Goal: Task Accomplishment & Management: Use online tool/utility

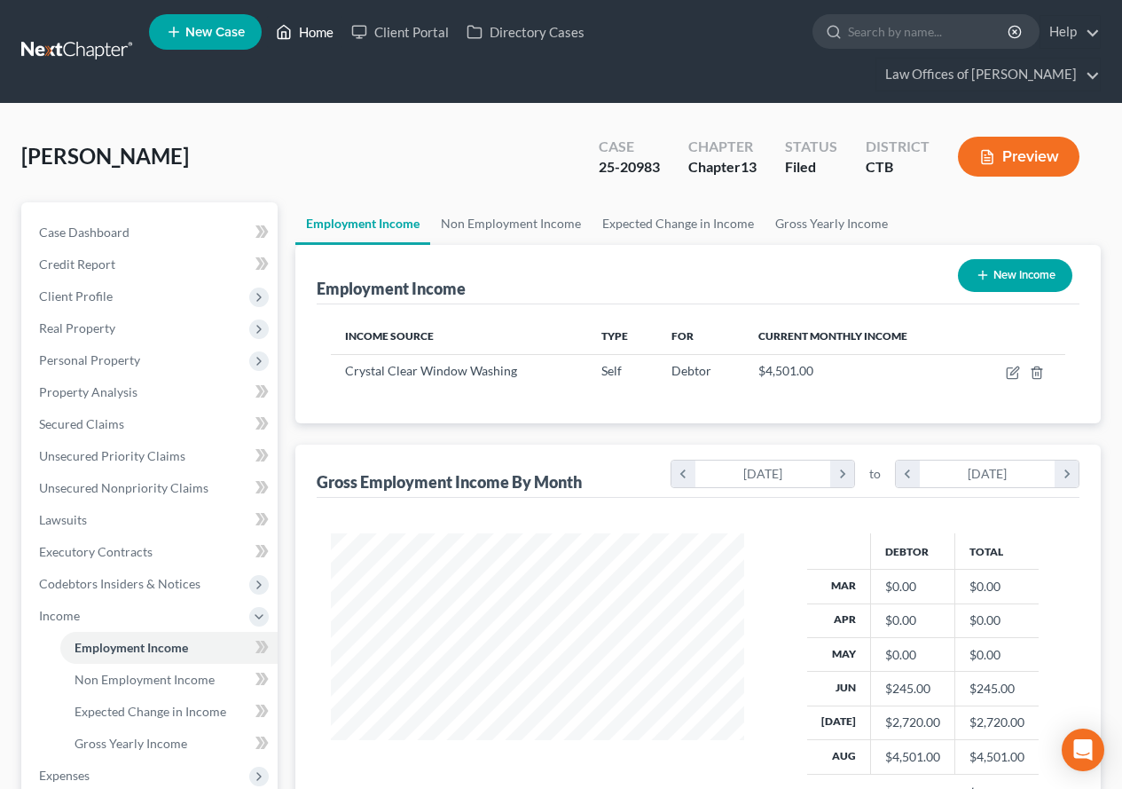
scroll to position [318, 449]
click at [326, 38] on link "Home" at bounding box center [304, 32] width 75 height 32
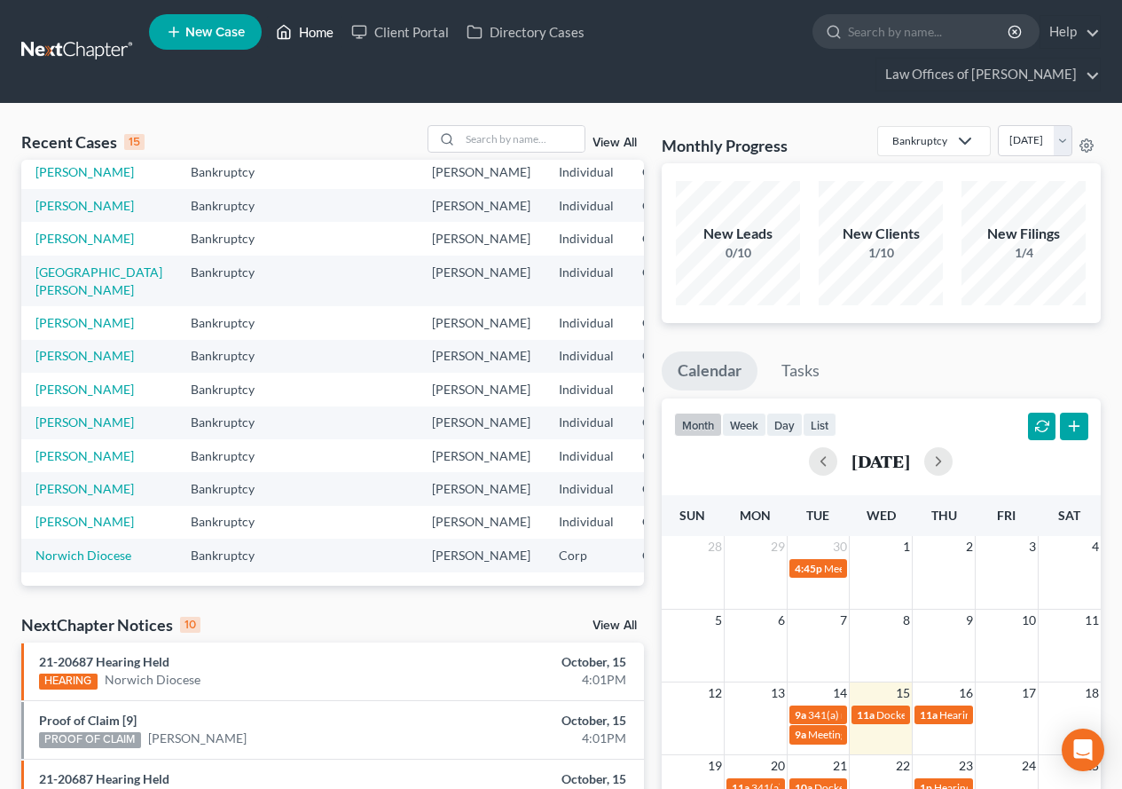
scroll to position [355, 0]
click at [35, 414] on link "[PERSON_NAME]" at bounding box center [84, 421] width 98 height 15
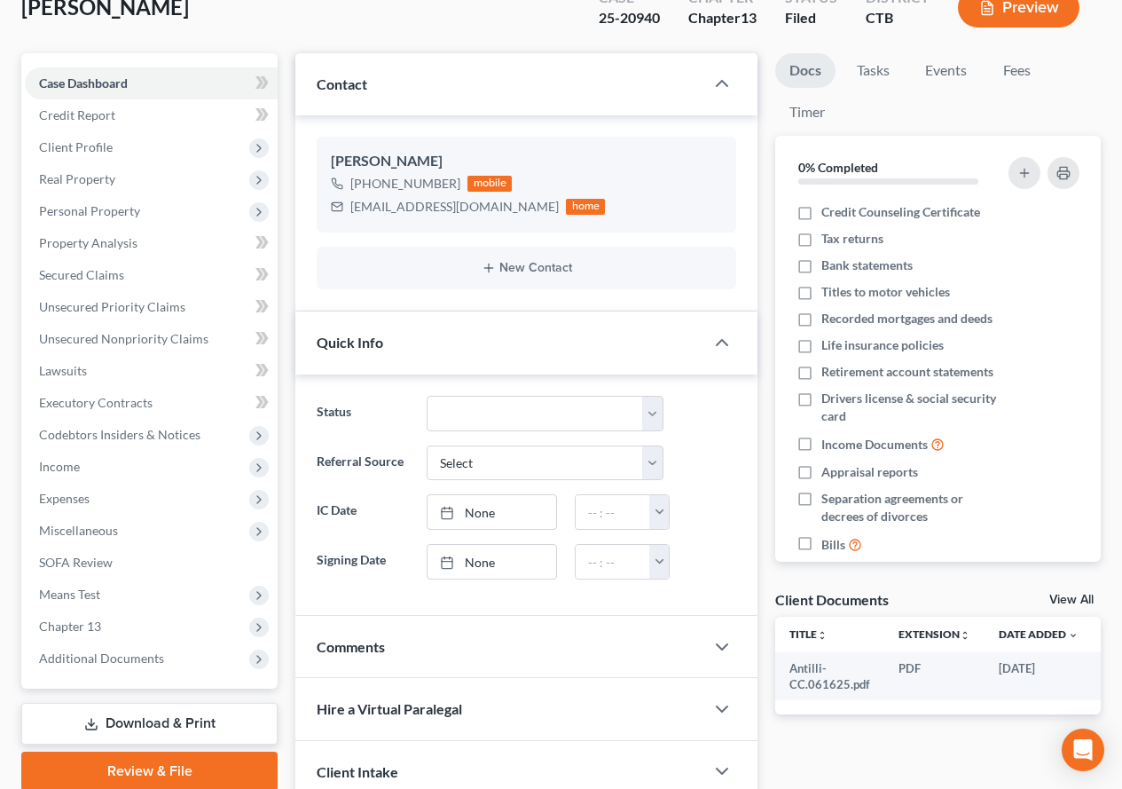
scroll to position [177, 0]
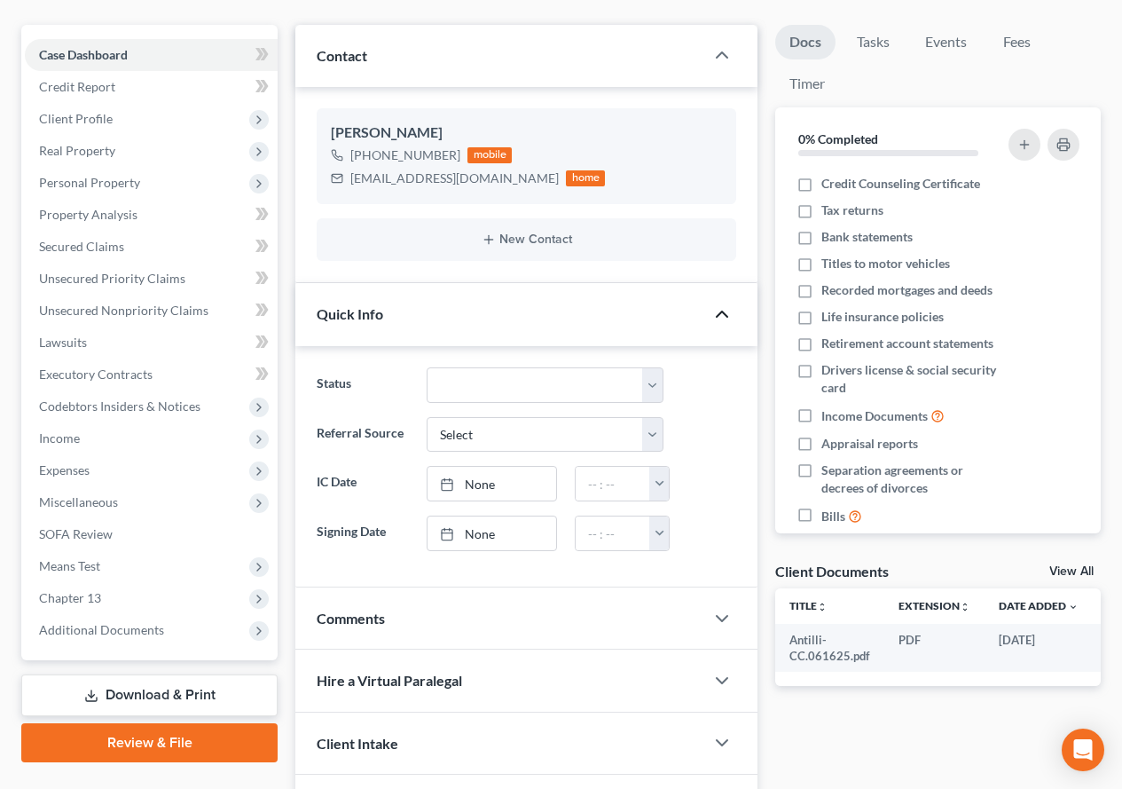
click at [728, 319] on icon "button" at bounding box center [721, 313] width 21 height 21
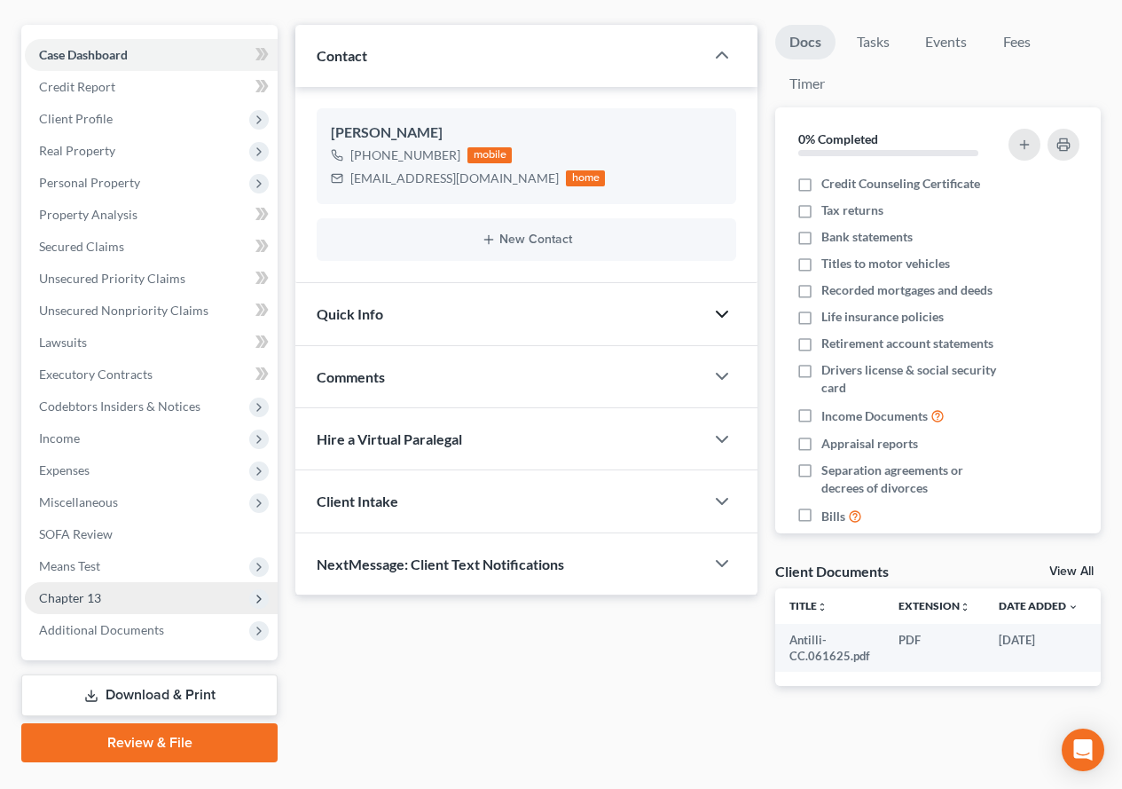
click at [44, 605] on span "Chapter 13" at bounding box center [151, 598] width 253 height 32
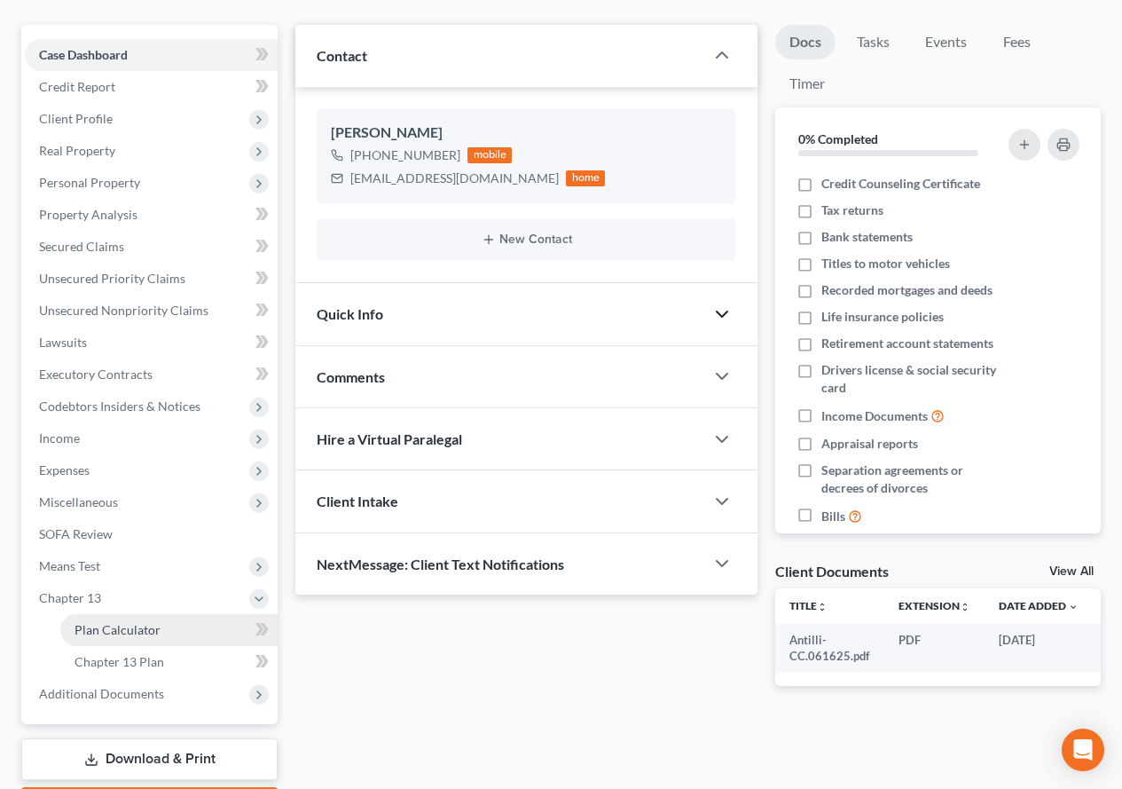
click at [141, 635] on span "Plan Calculator" at bounding box center [118, 629] width 86 height 15
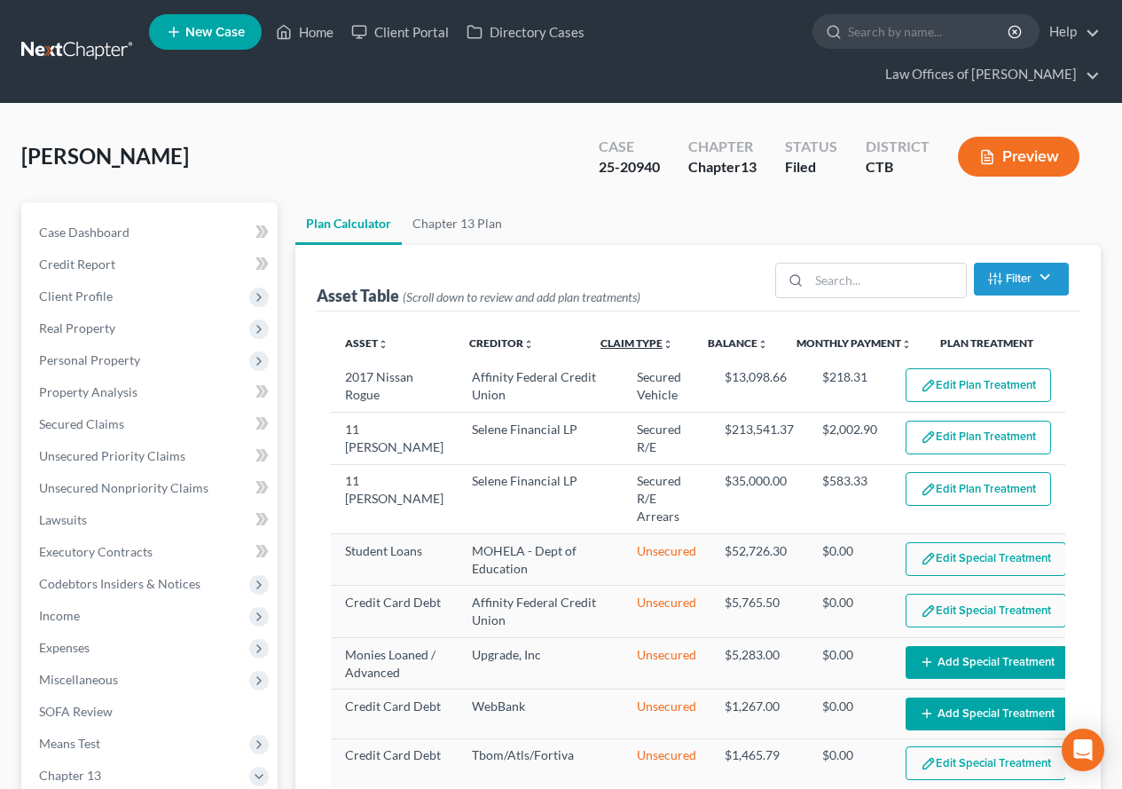
click at [618, 336] on link "Claim Type unfold_more expand_more expand_less" at bounding box center [637, 342] width 73 height 13
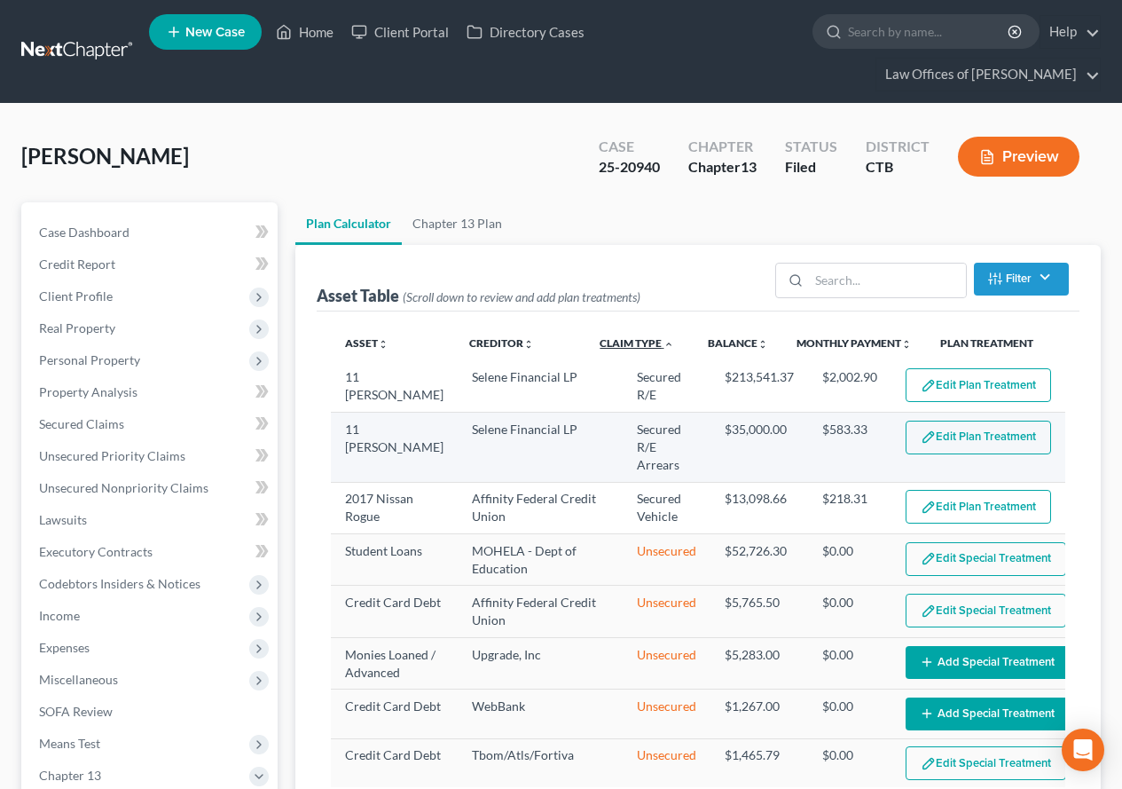
select select "59"
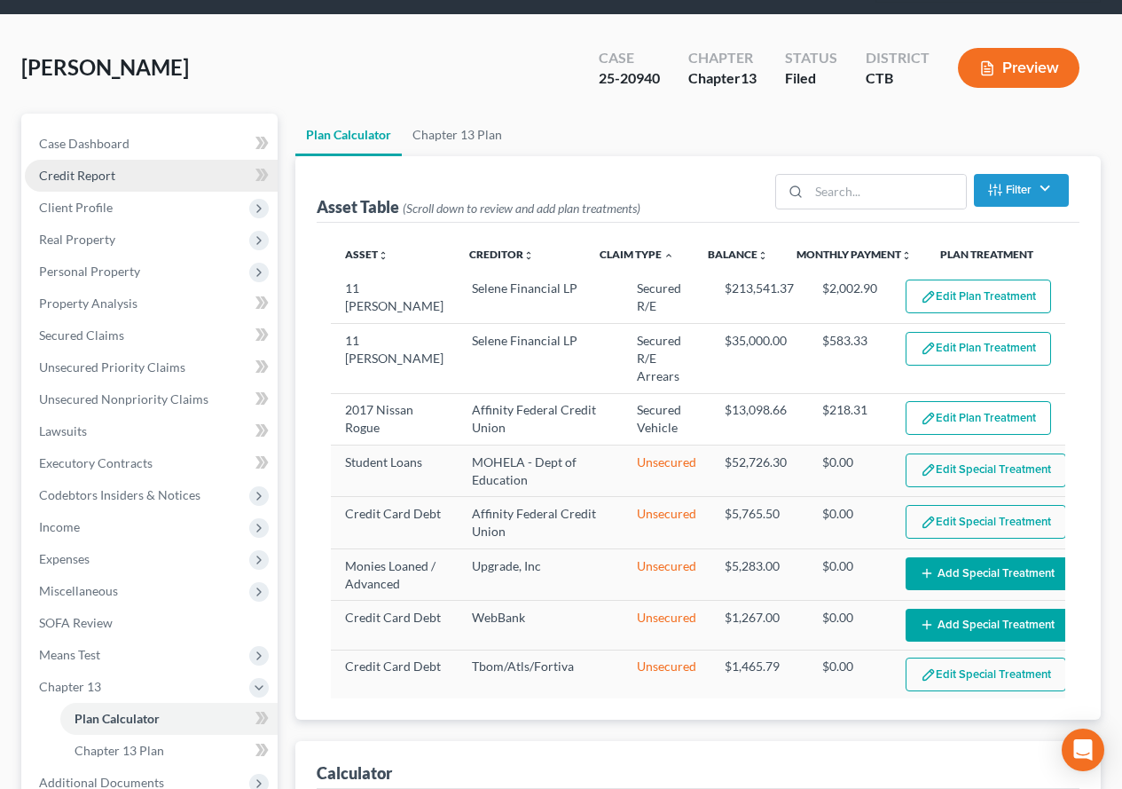
click at [76, 180] on span "Credit Report" at bounding box center [77, 175] width 76 height 15
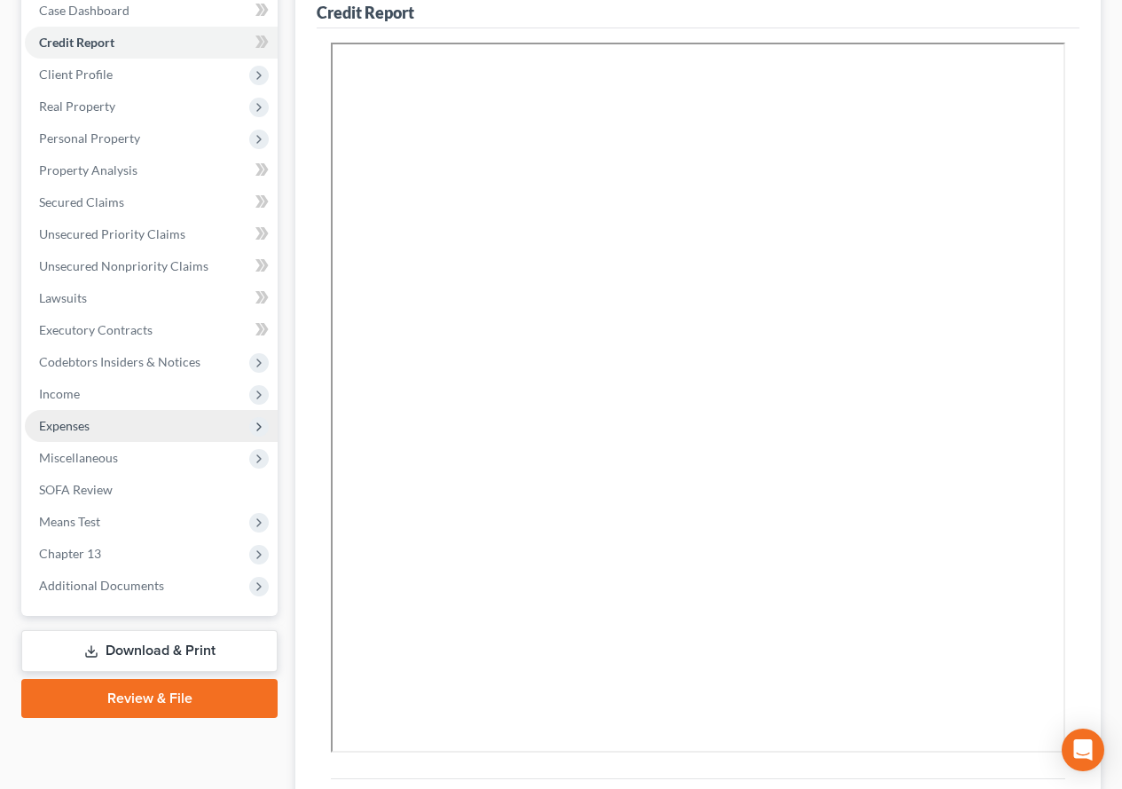
scroll to position [266, 0]
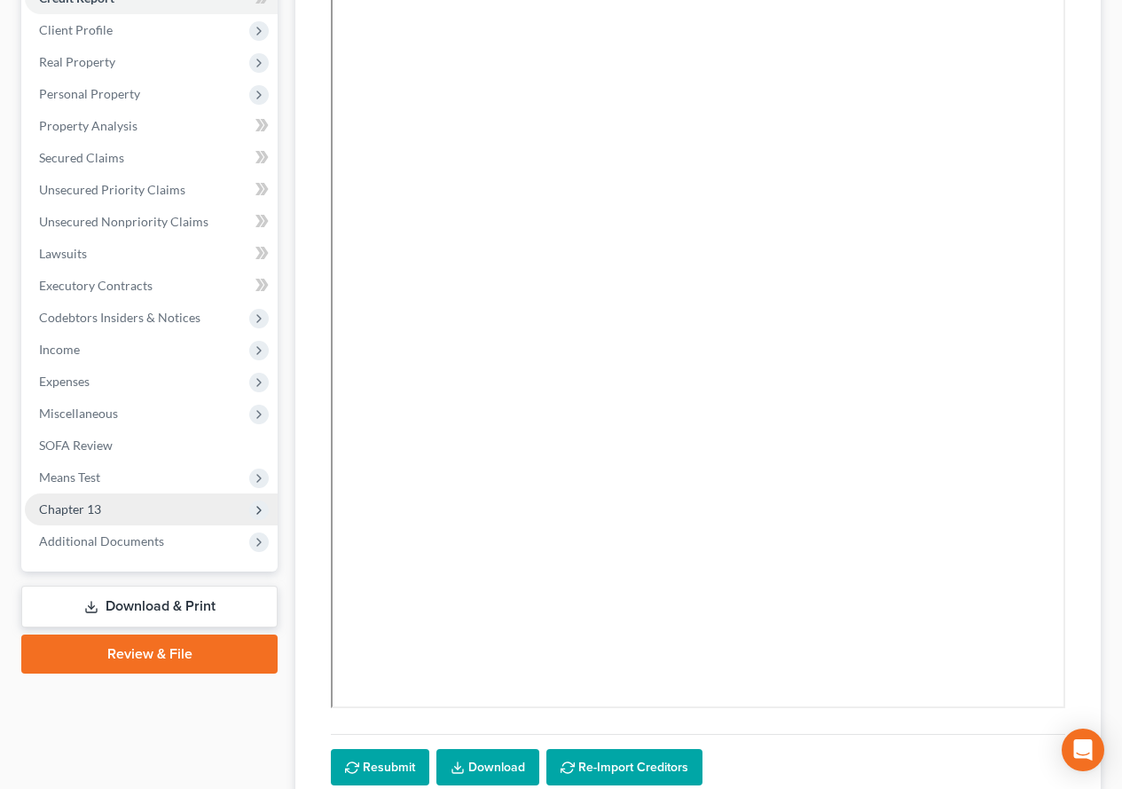
click at [87, 513] on span "Chapter 13" at bounding box center [70, 508] width 62 height 15
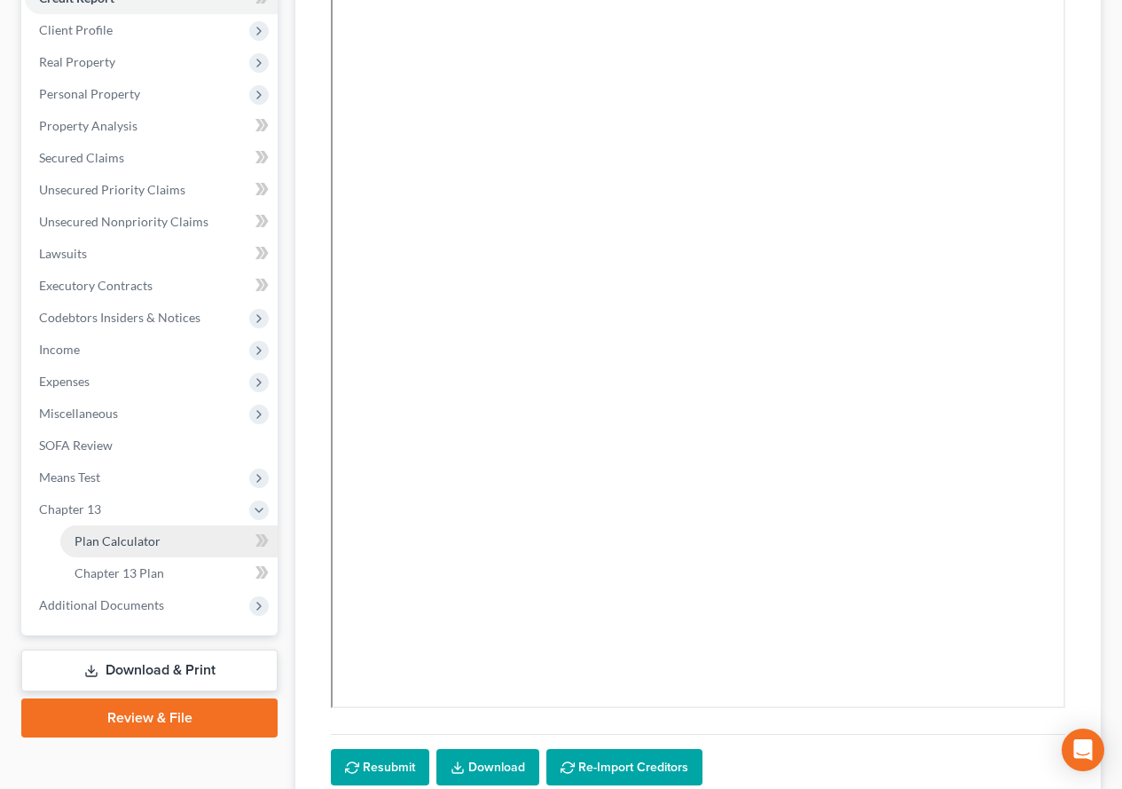
click at [96, 535] on span "Plan Calculator" at bounding box center [118, 540] width 86 height 15
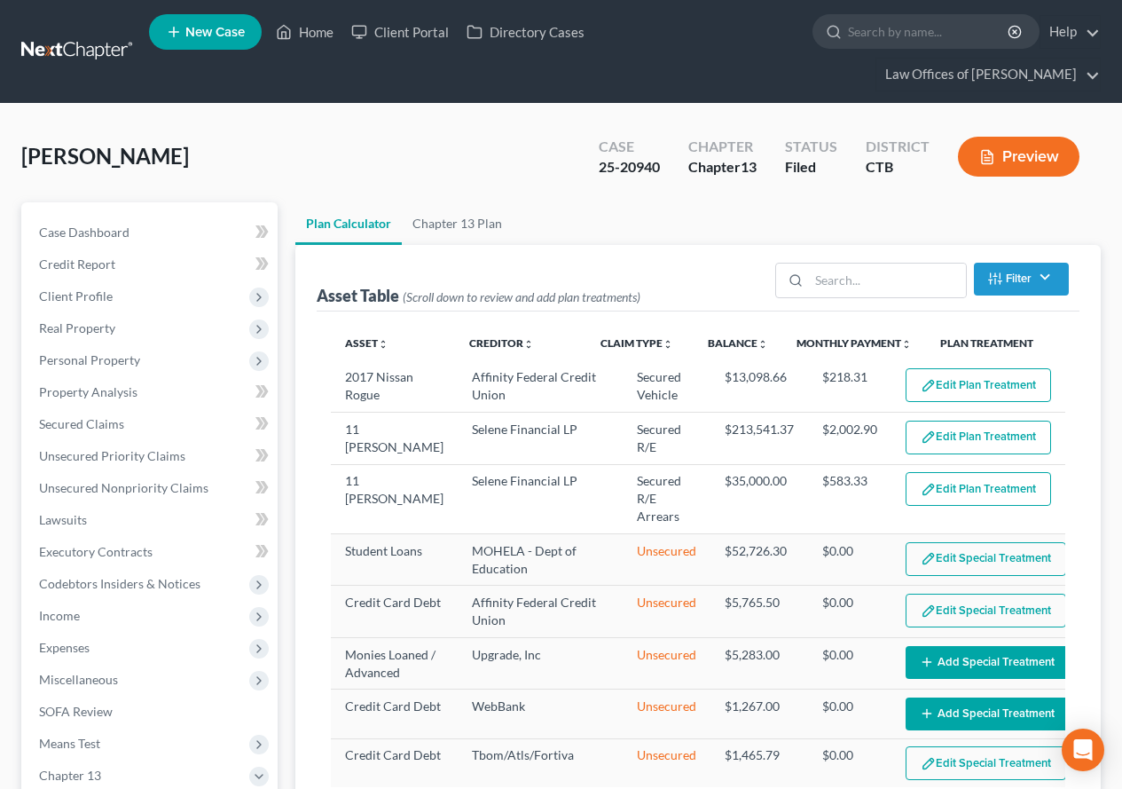
select select "59"
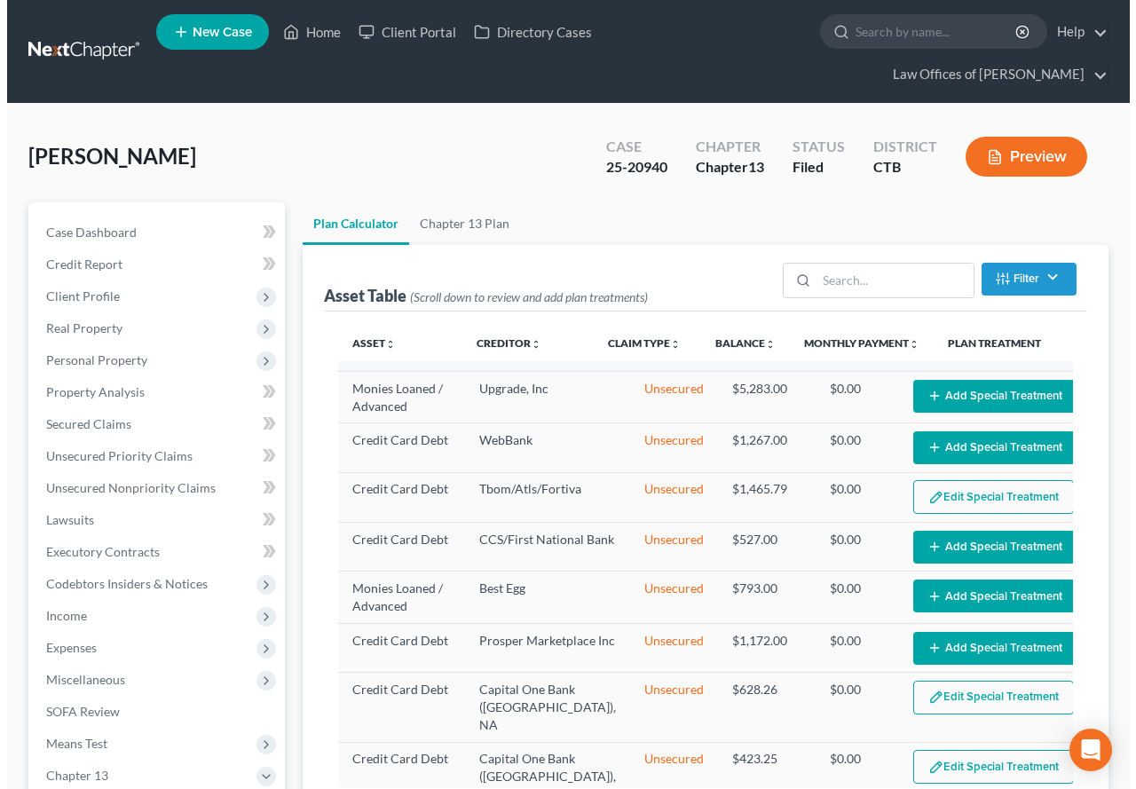
scroll to position [355, 0]
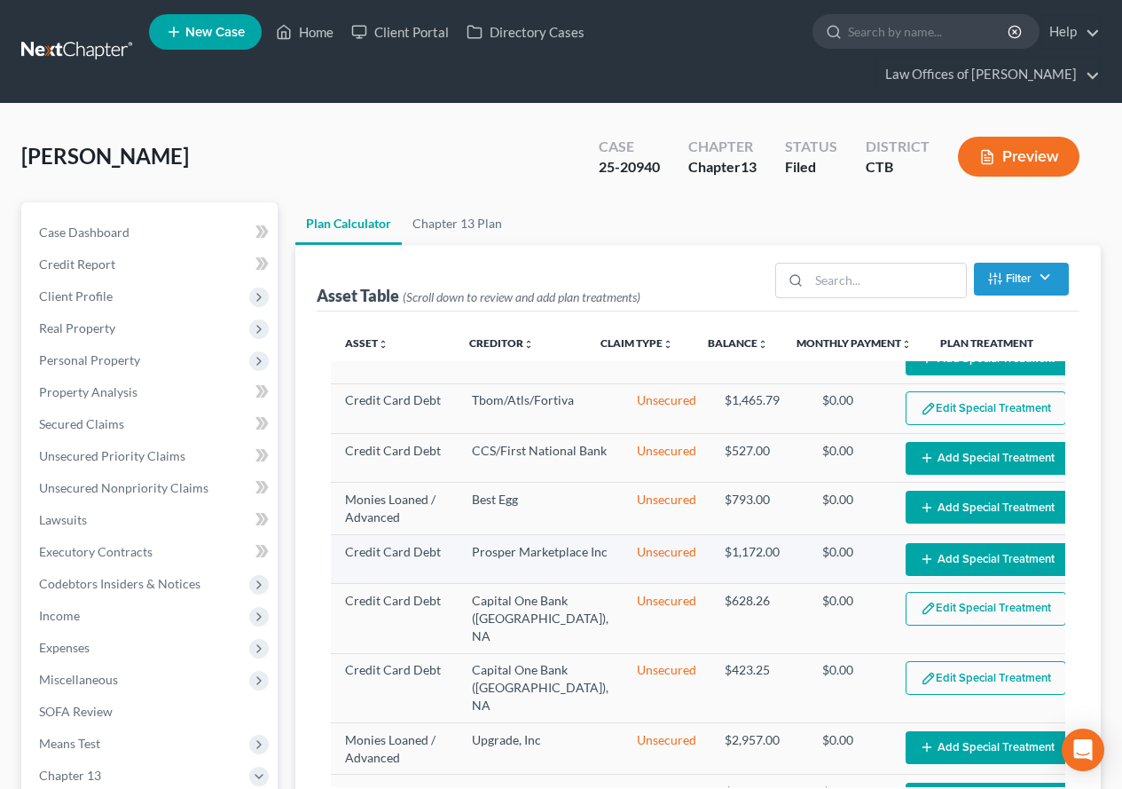
click at [944, 576] on button "Add Special Treatment" at bounding box center [987, 559] width 163 height 33
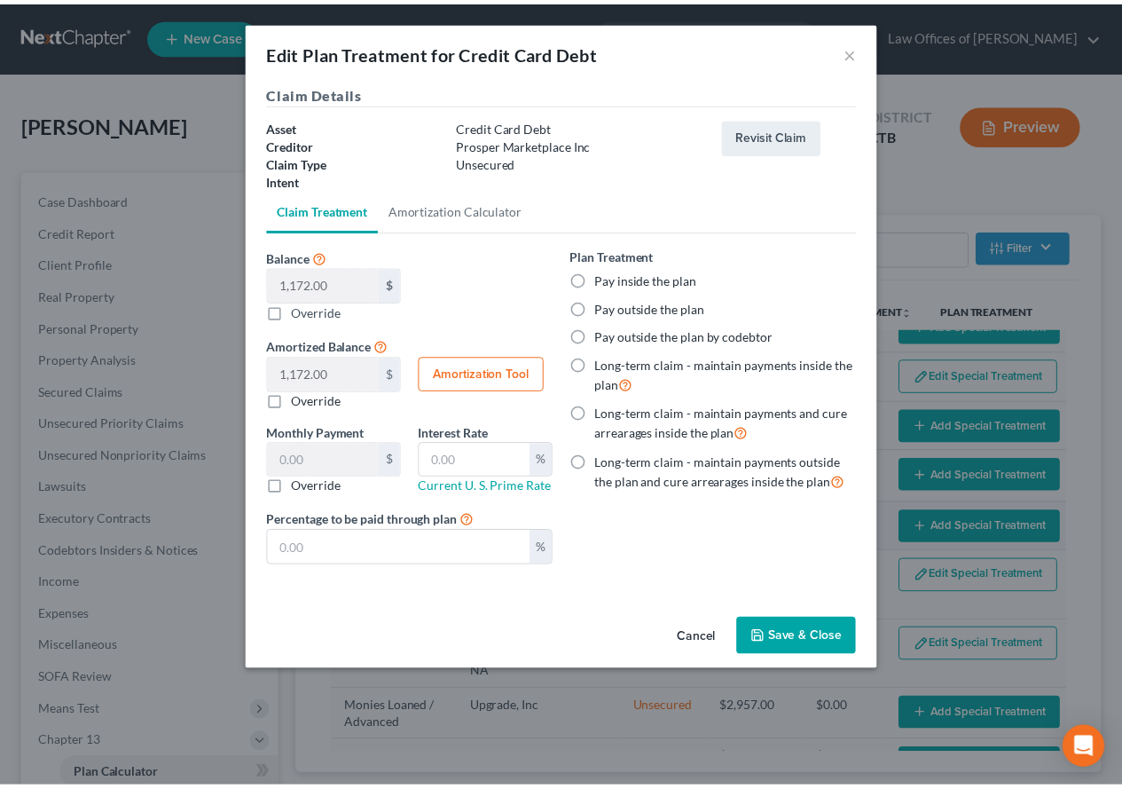
scroll to position [337, 0]
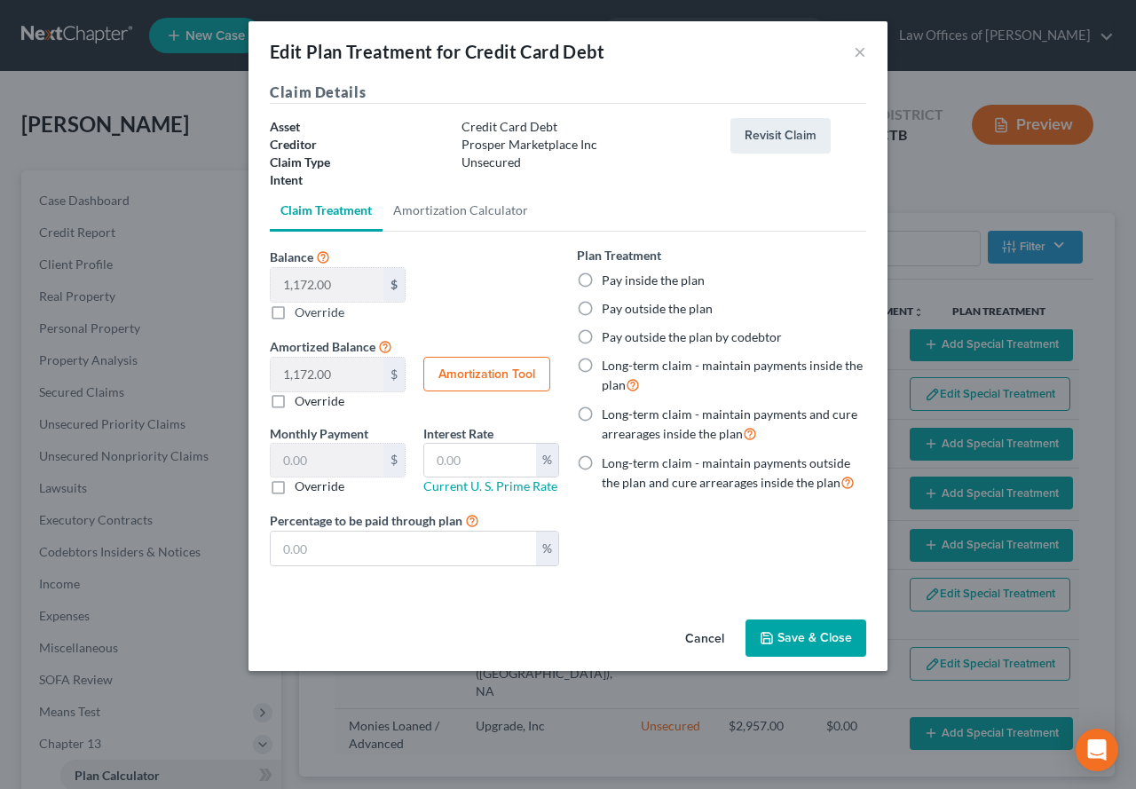
click at [295, 311] on label "Override" at bounding box center [320, 312] width 50 height 19
click at [302, 311] on input "Balance 1,172.00 $ $ Override" at bounding box center [308, 309] width 12 height 12
checkbox input "true"
click at [331, 280] on input "Balance 1,172.00 $ $ Override" at bounding box center [327, 285] width 113 height 34
type input "1"
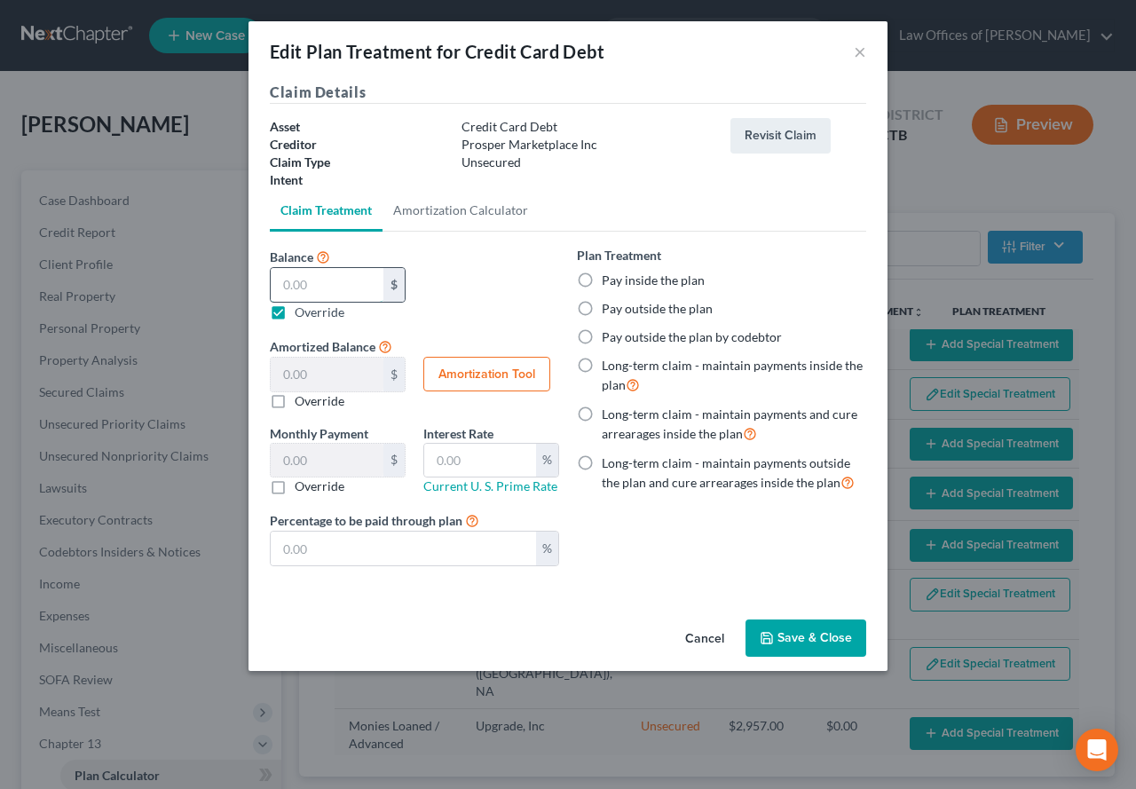
type input "1.00"
type input "15"
type input "15.00"
type input "150"
type input "150.00"
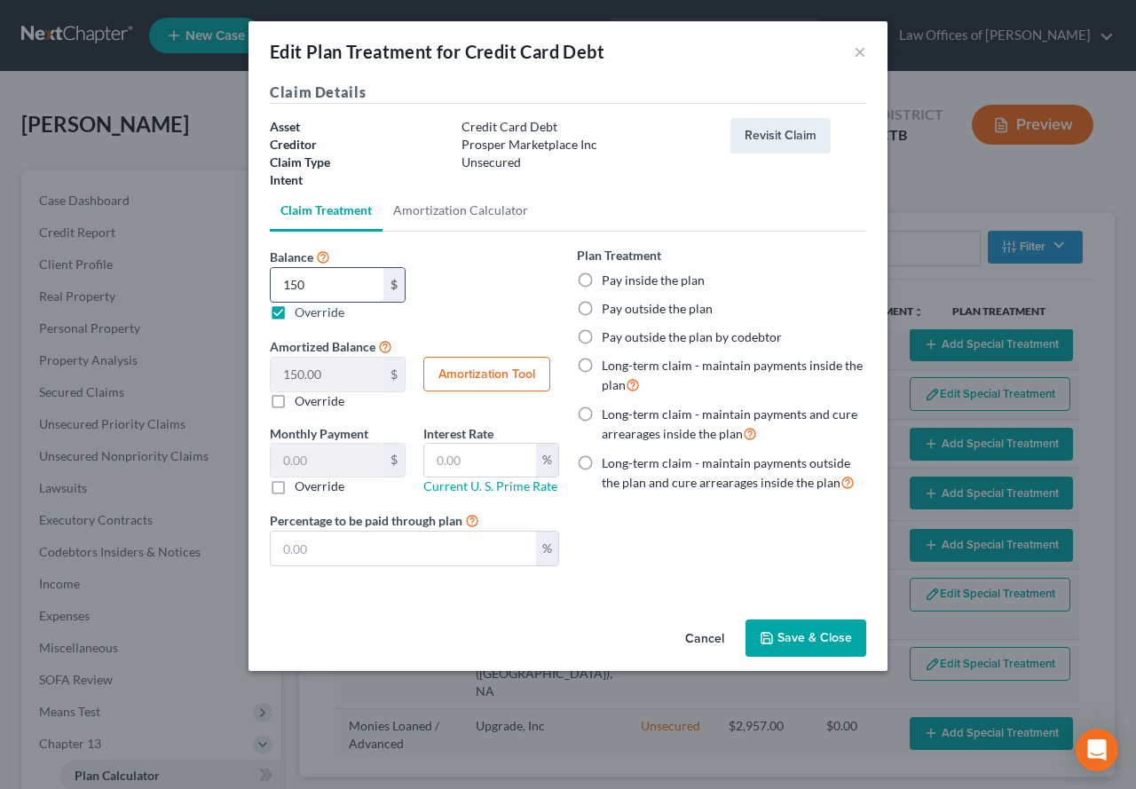
type input "1500"
type input "1,500.00"
type input "1,500.4"
type input "1,500.40"
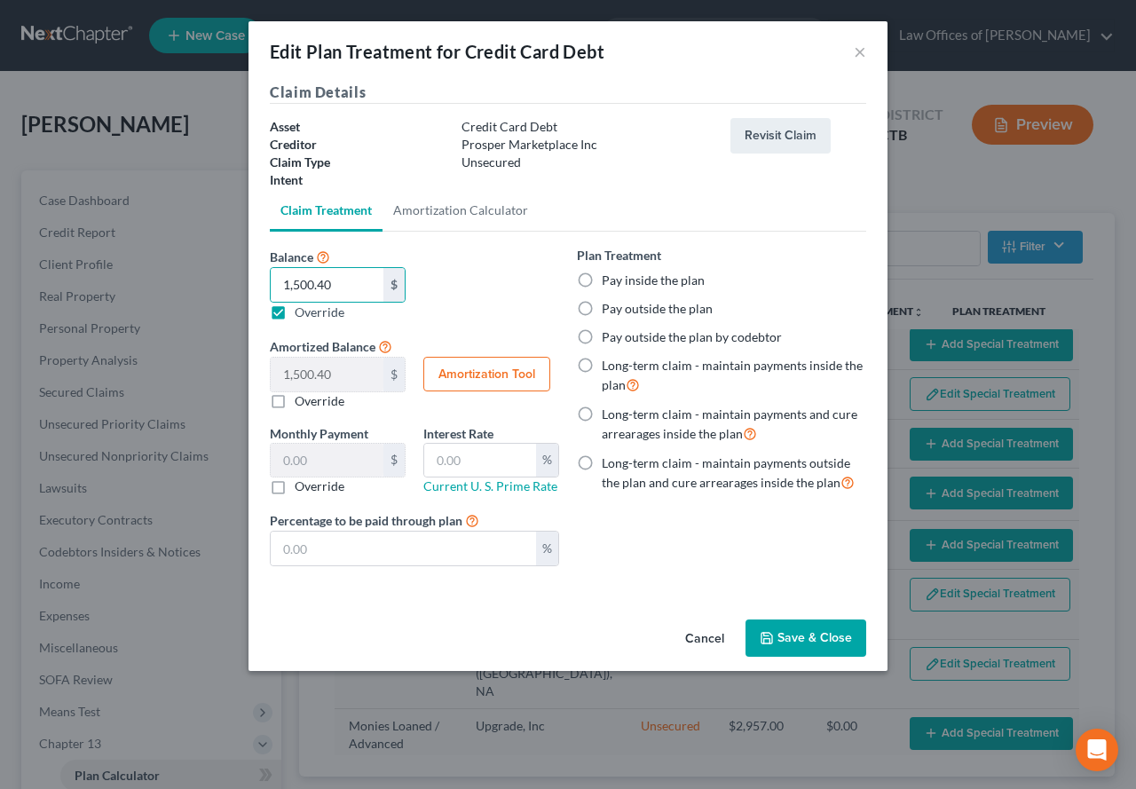
click at [601, 277] on label "Pay inside the plan" at bounding box center [652, 280] width 103 height 18
click at [609, 277] on input "Pay inside the plan" at bounding box center [615, 277] width 12 height 12
radio input "true"
click at [788, 642] on button "Save & Close" at bounding box center [805, 637] width 121 height 37
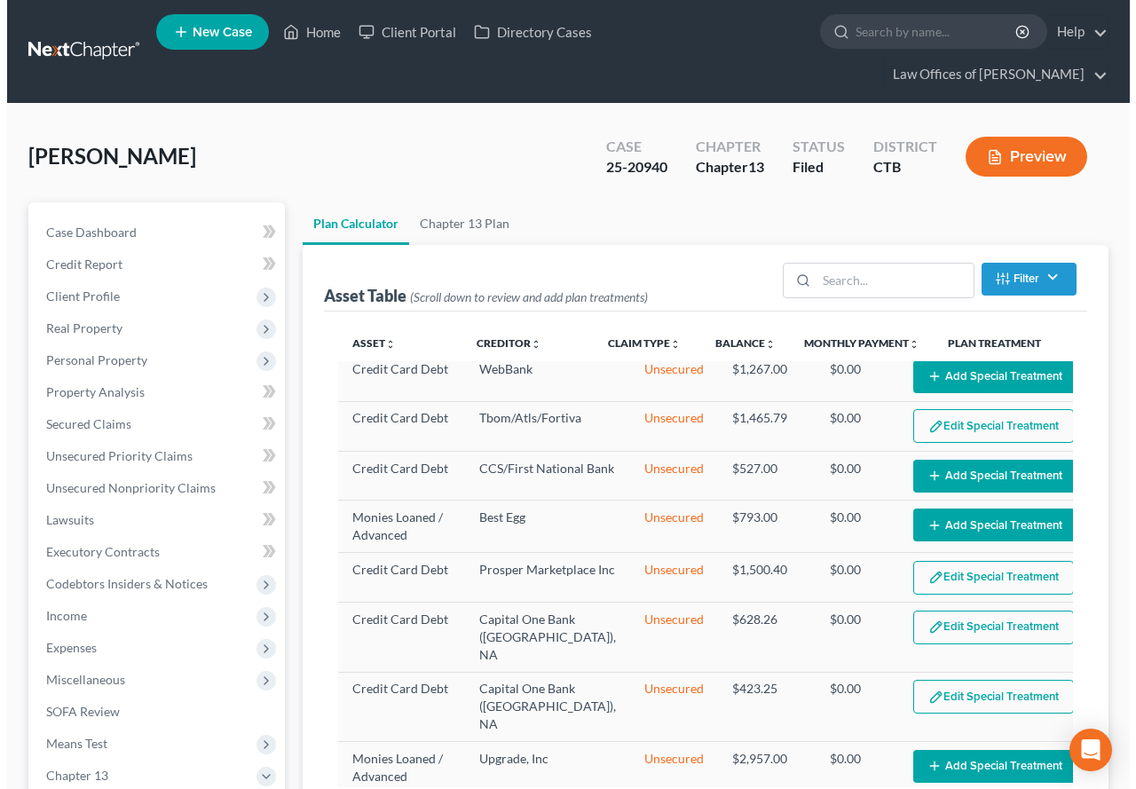
scroll to position [355, 0]
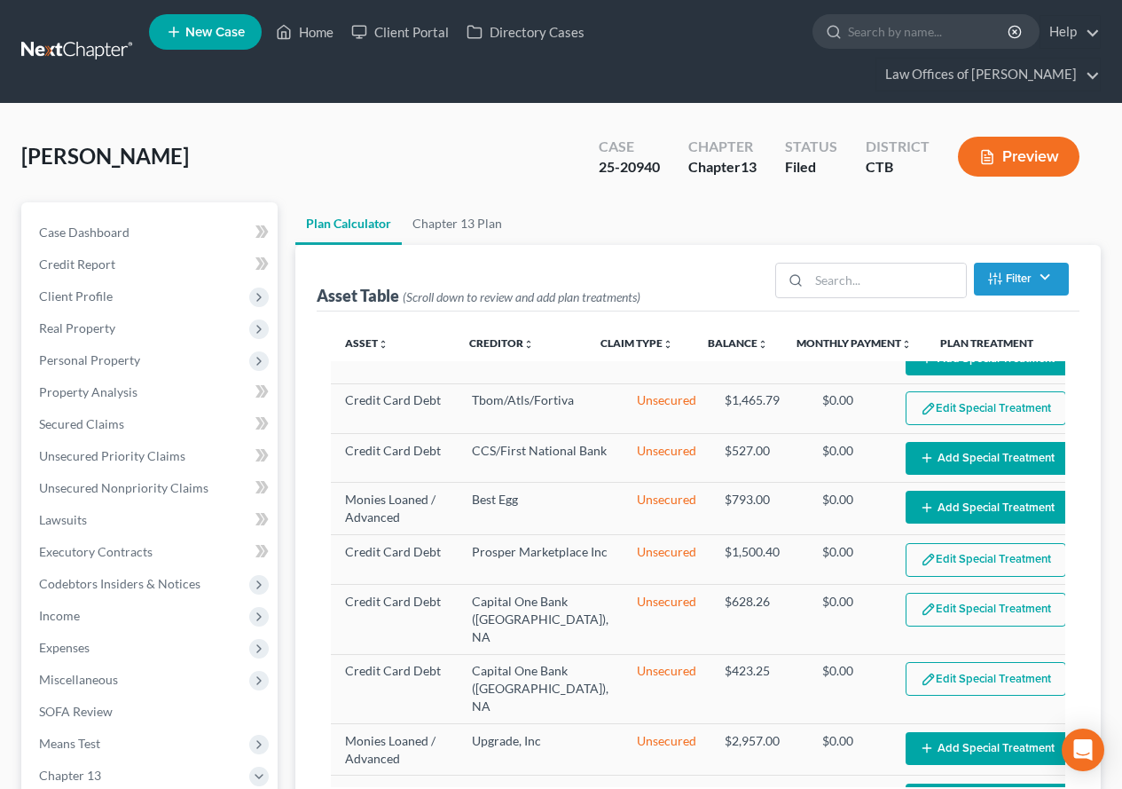
select select "59"
click at [906, 577] on button "Edit Special Treatment" at bounding box center [986, 560] width 161 height 34
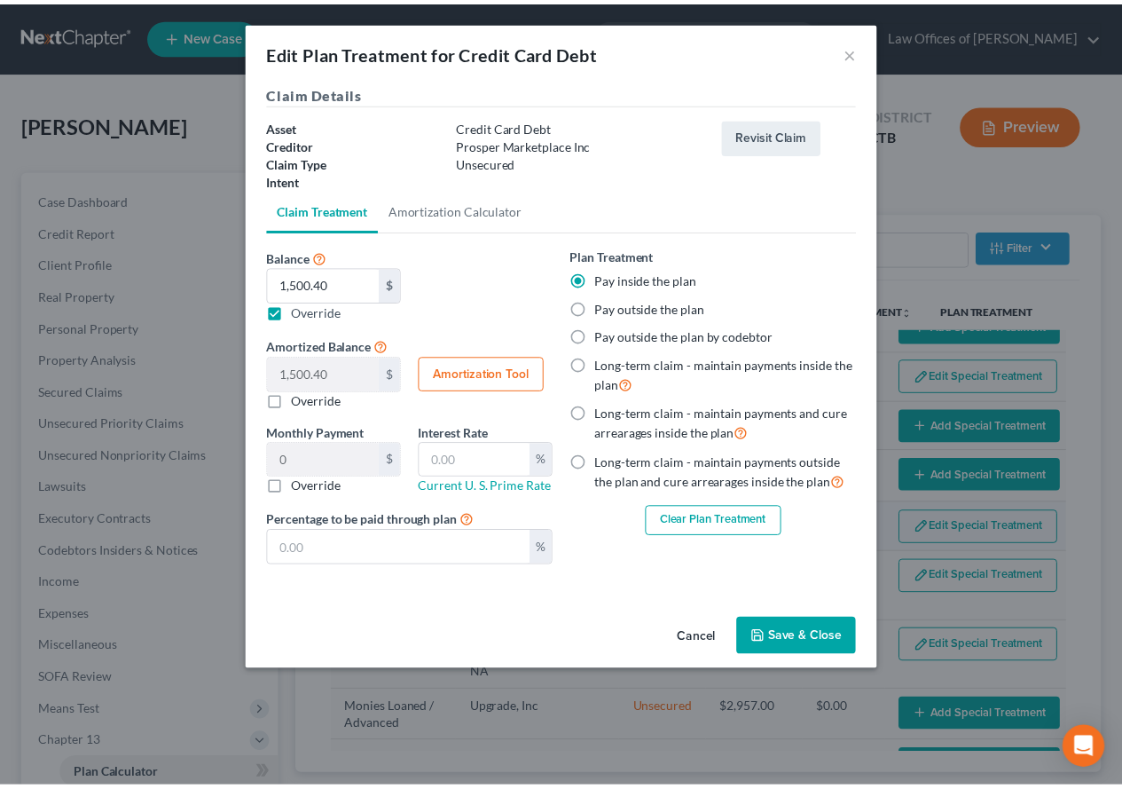
scroll to position [337, 0]
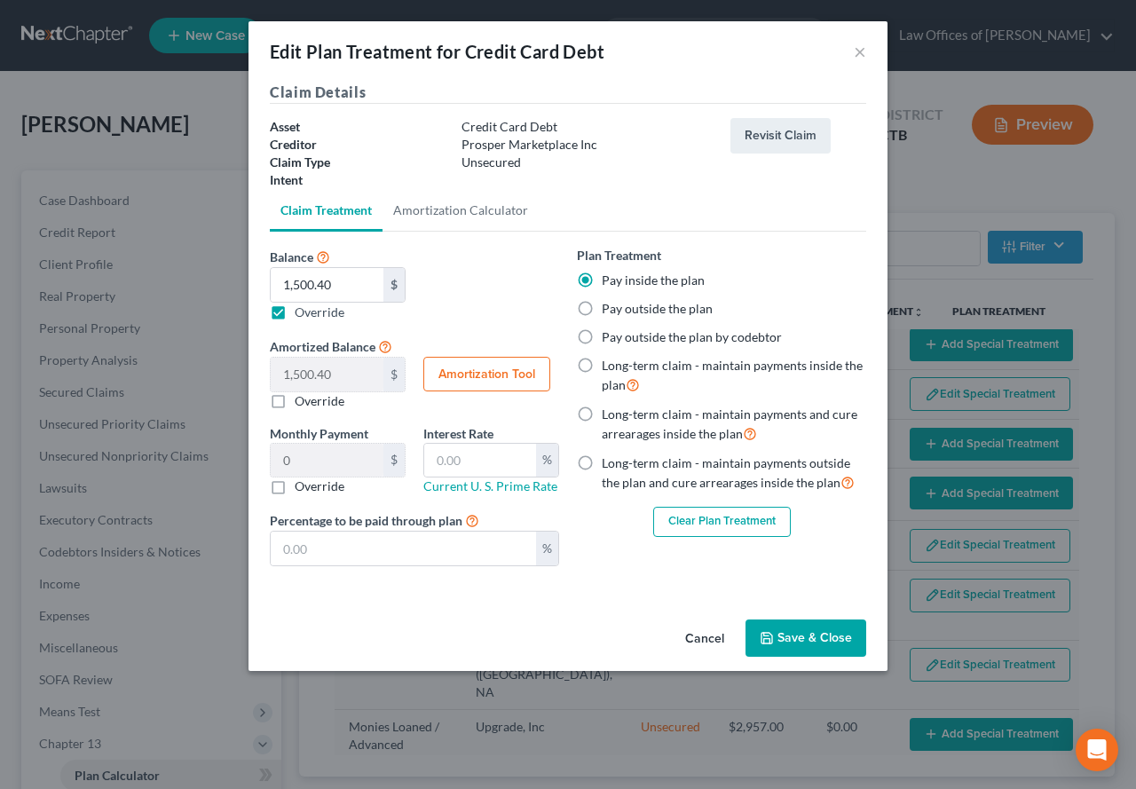
click at [295, 314] on label "Override" at bounding box center [320, 312] width 50 height 19
click at [302, 314] on input "Balance 1,172.00 $ 1,500.40 $ Override" at bounding box center [308, 309] width 12 height 12
checkbox input "false"
type input "1,172.00"
click at [295, 314] on label "Override" at bounding box center [320, 312] width 50 height 19
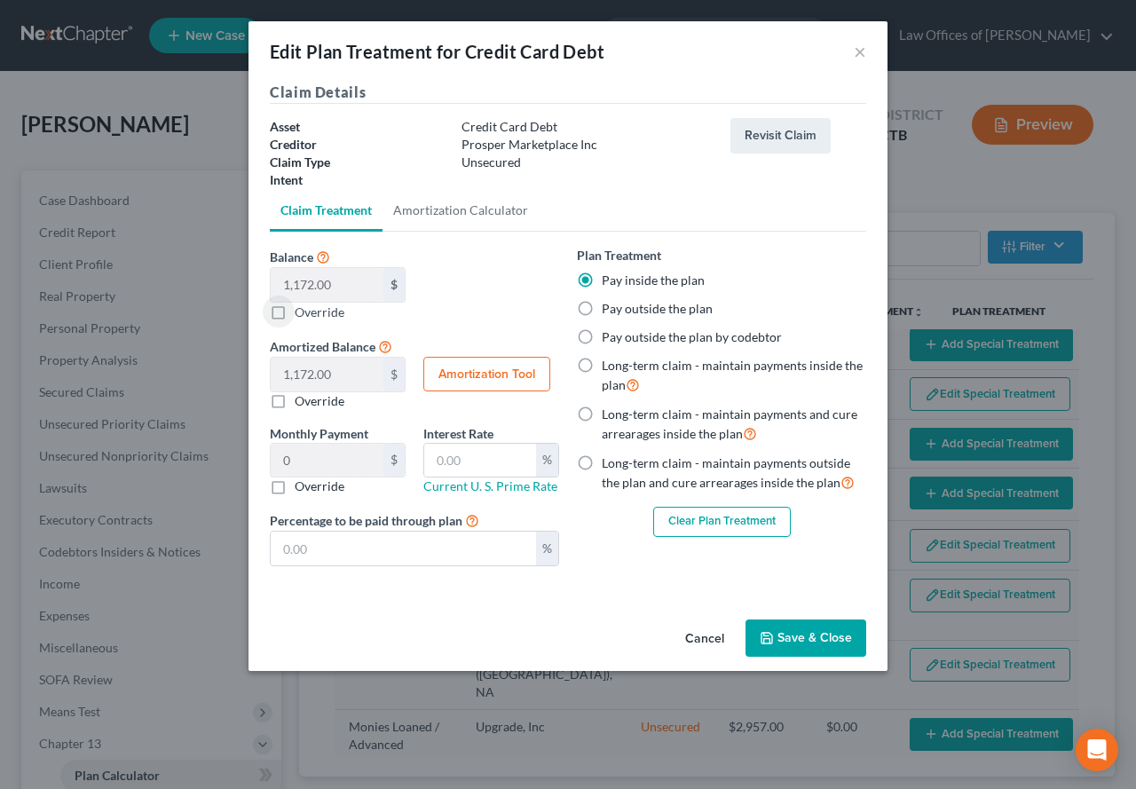
click at [302, 314] on input "Balance 1,172.00 $ 1,500.40 $ Override" at bounding box center [308, 309] width 12 height 12
checkbox input "true"
type input "1,500.40"
click at [810, 647] on button "Save & Close" at bounding box center [805, 637] width 121 height 37
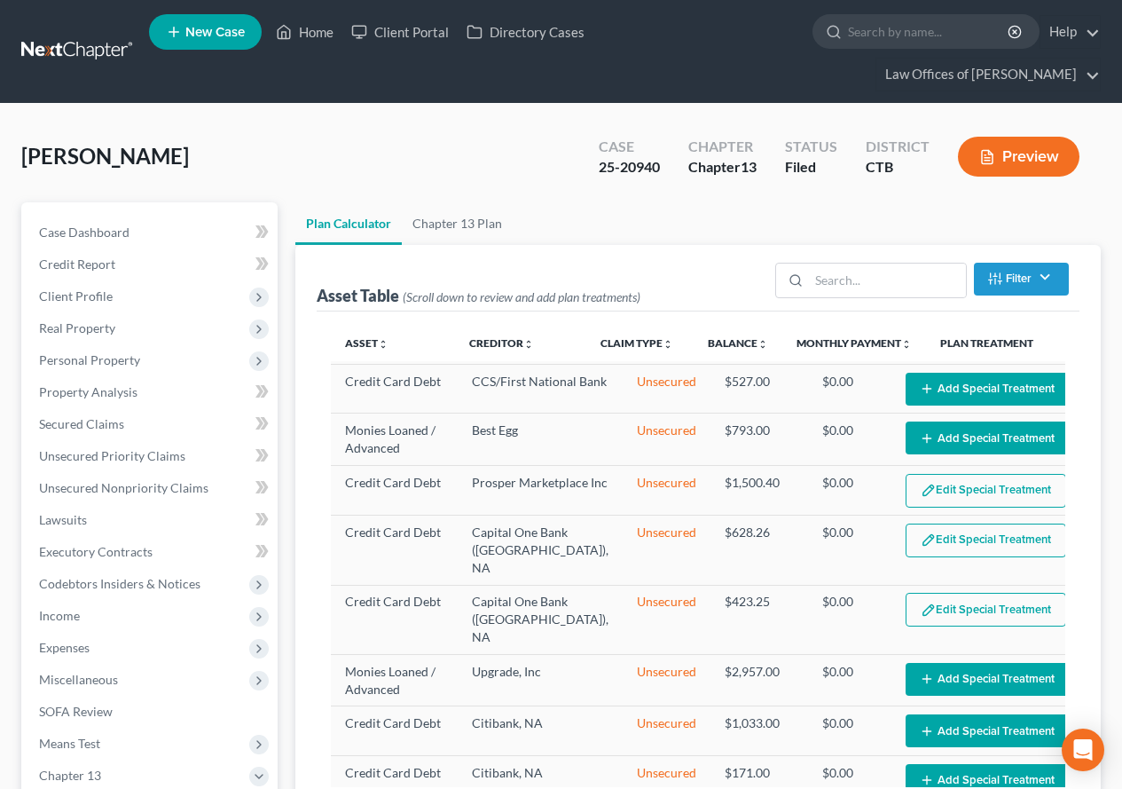
select select "59"
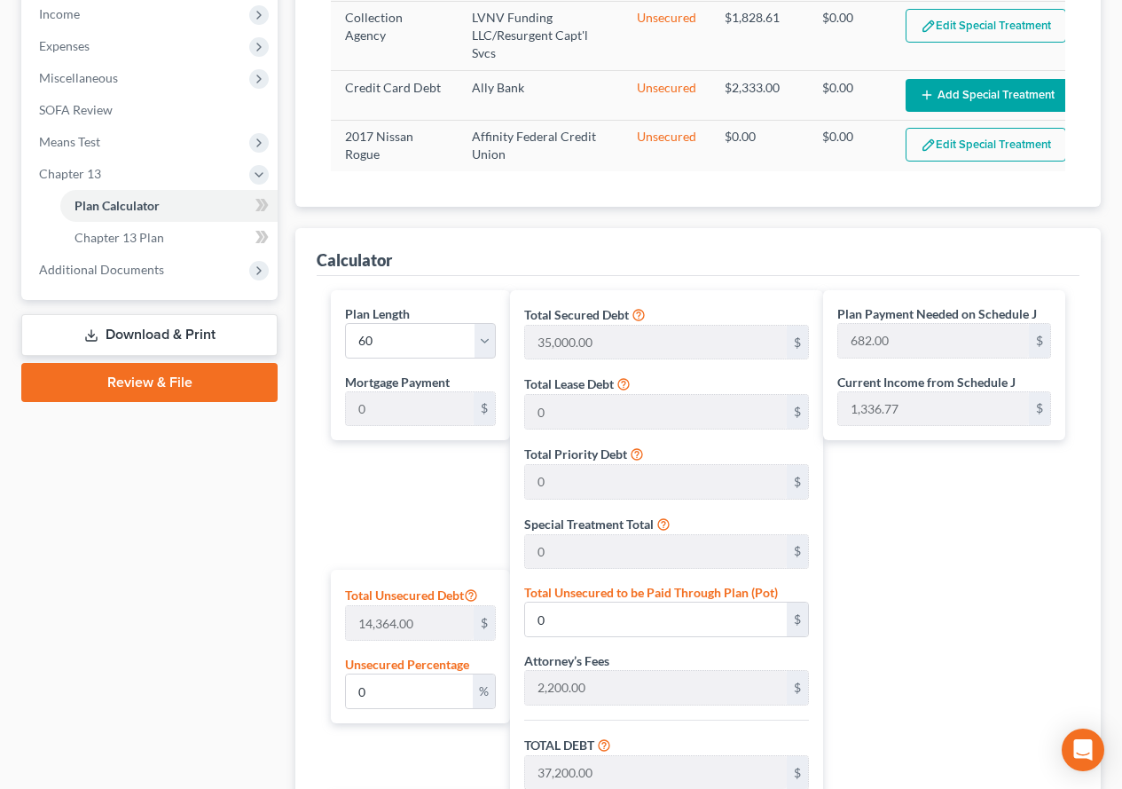
scroll to position [532, 0]
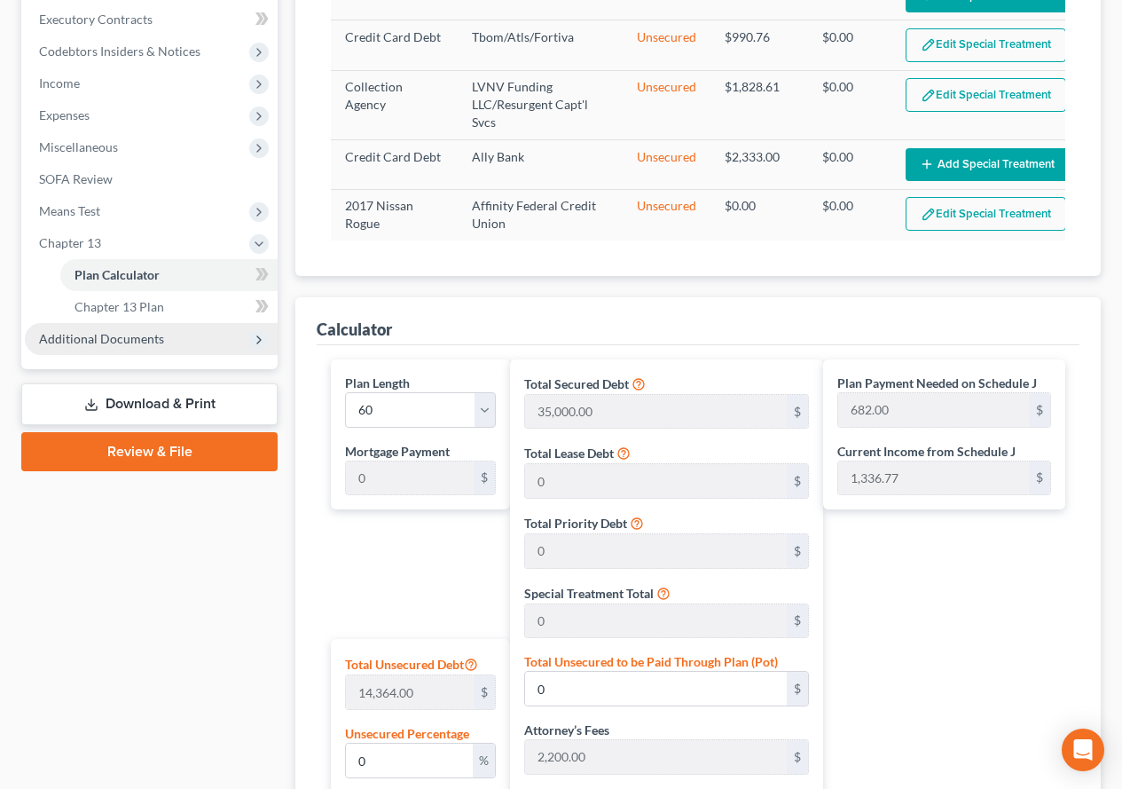
click at [48, 343] on span "Additional Documents" at bounding box center [101, 338] width 125 height 15
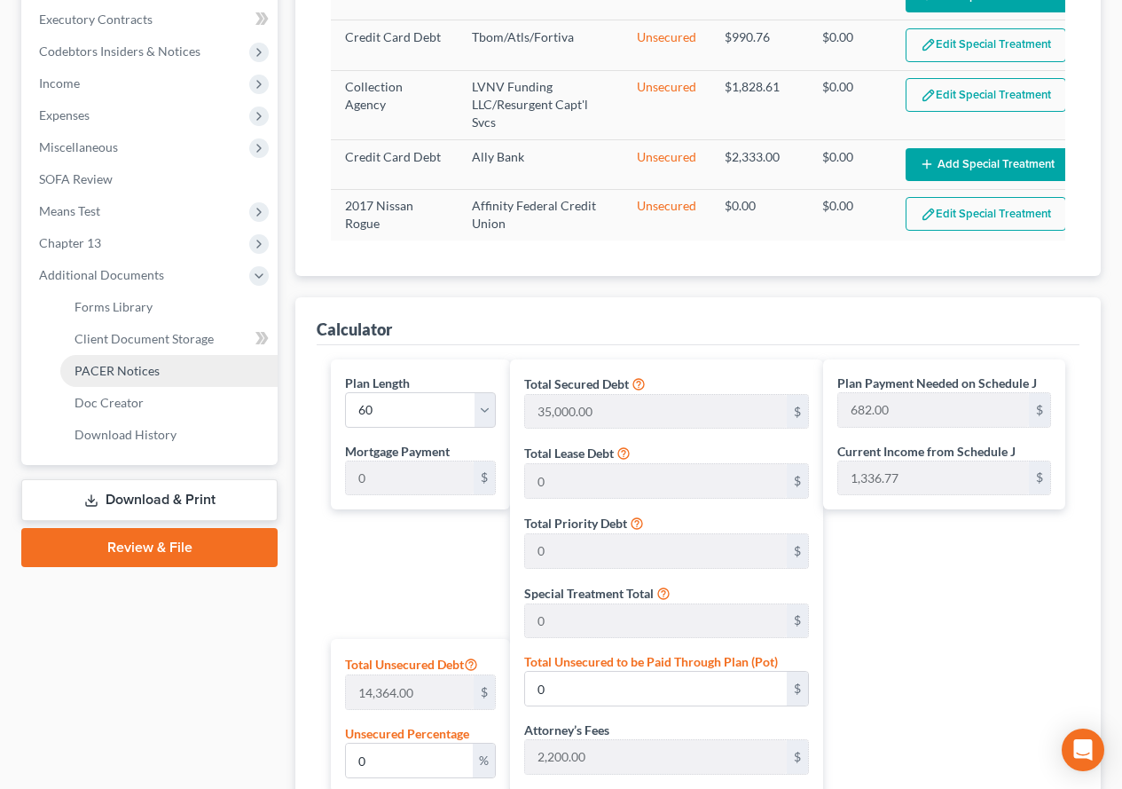
click at [92, 369] on span "PACER Notices" at bounding box center [117, 370] width 85 height 15
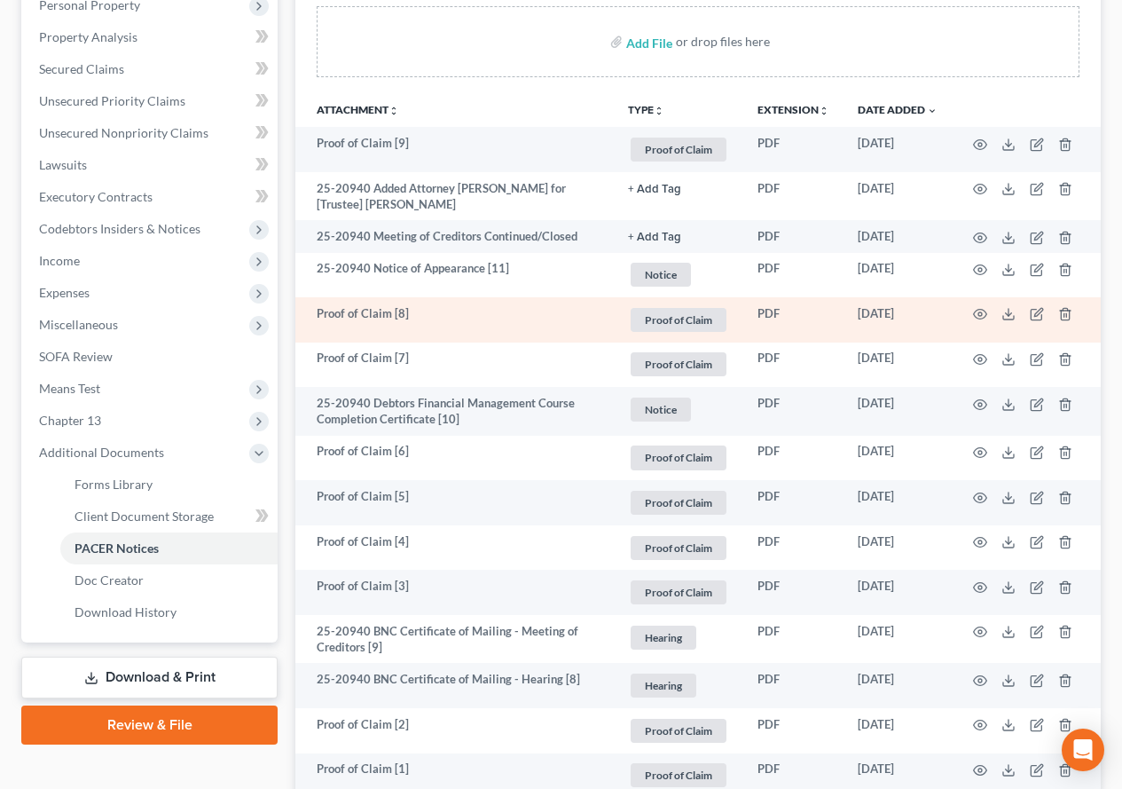
scroll to position [444, 0]
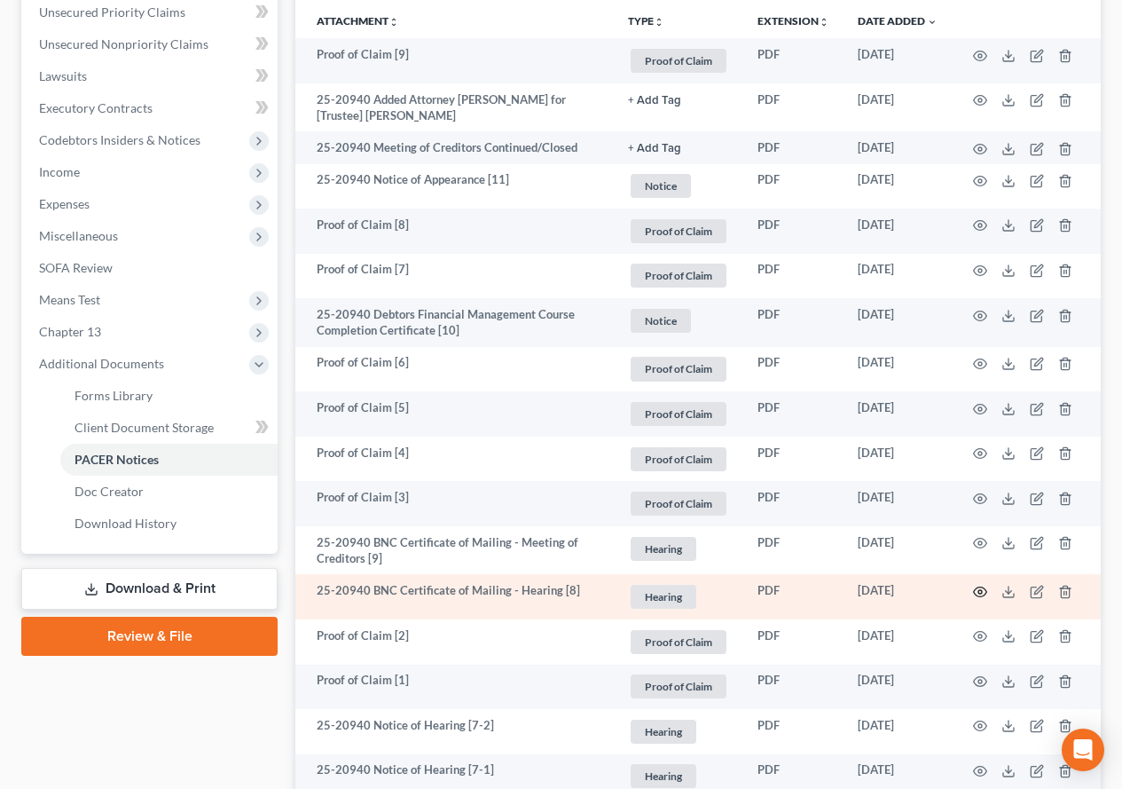
click at [984, 594] on icon "button" at bounding box center [980, 592] width 14 height 14
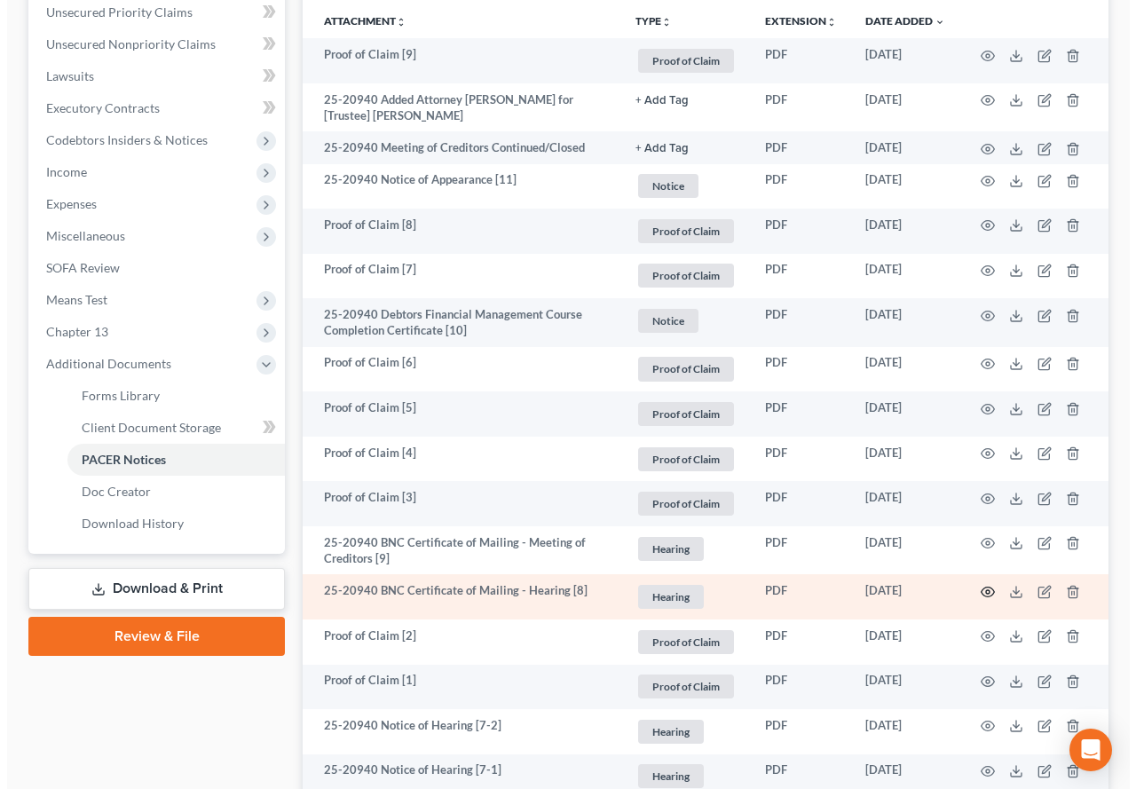
scroll to position [412, 0]
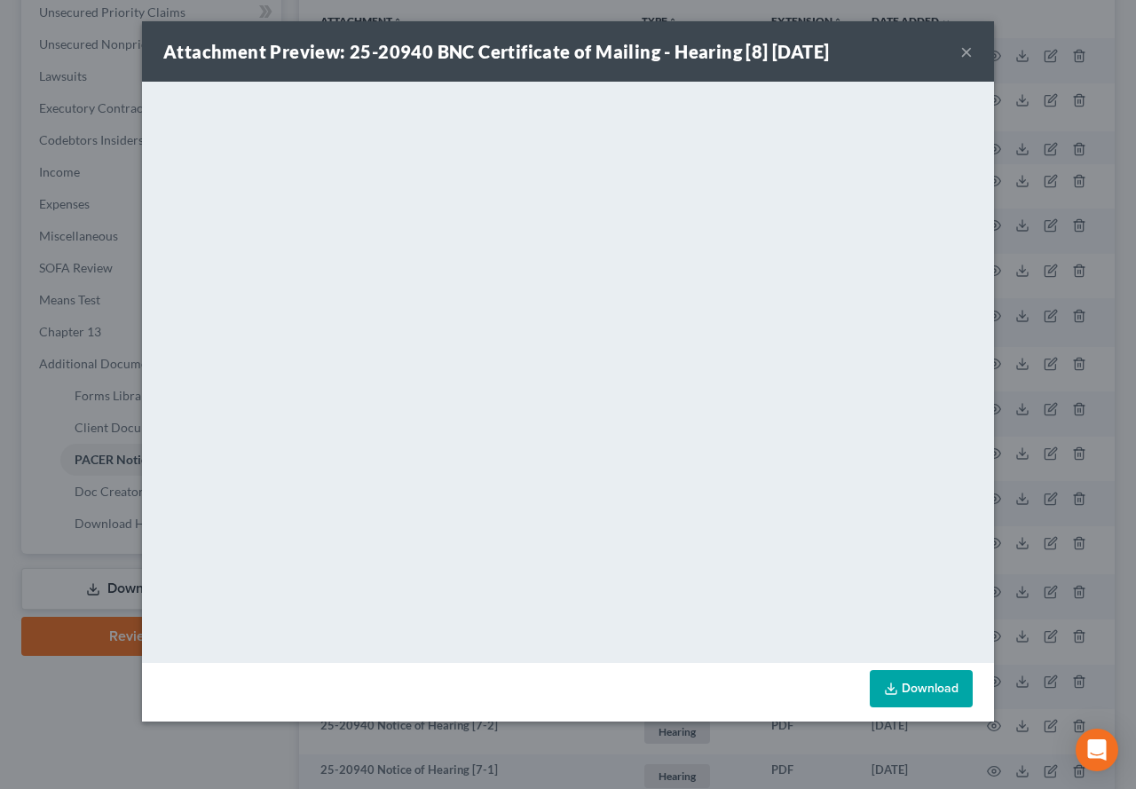
click at [969, 52] on button "×" at bounding box center [966, 51] width 12 height 21
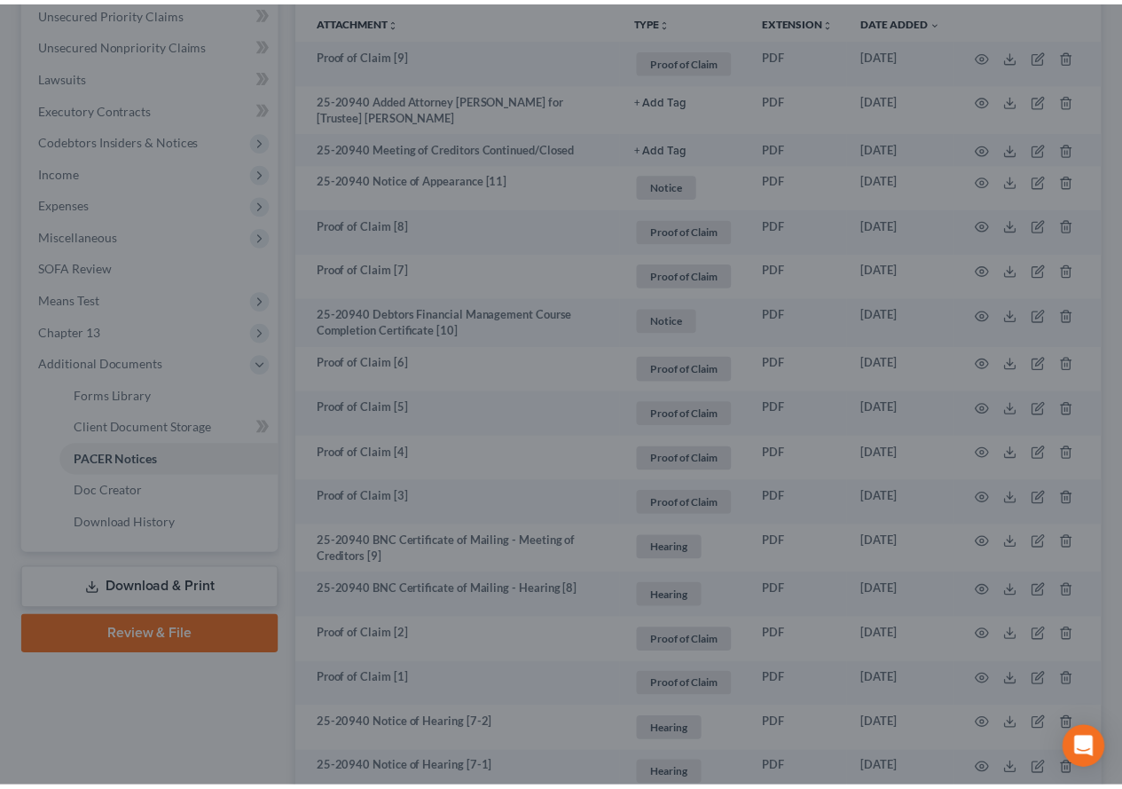
scroll to position [444, 0]
